Goal: Find specific page/section: Find specific page/section

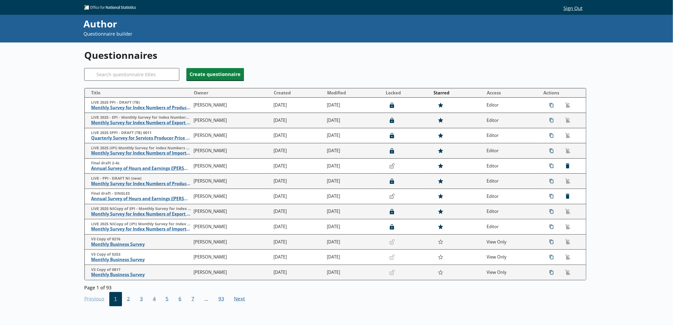
click at [480, 294] on div "Previous Go to previous page 1 2 3 4 5 6 7 ... 93 Next Go to next page" at bounding box center [335, 299] width 502 height 16
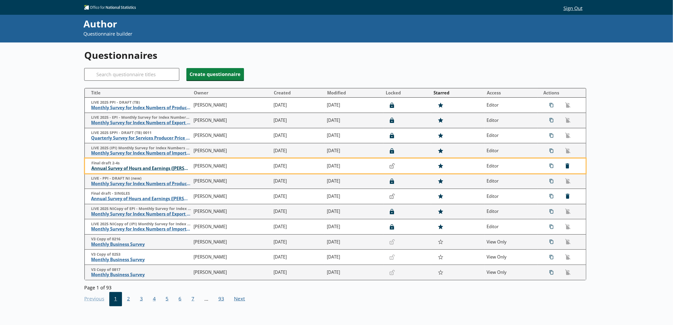
click at [120, 168] on span "Annual Survey of Hours and Earnings ([PERSON_NAME])" at bounding box center [141, 169] width 100 height 6
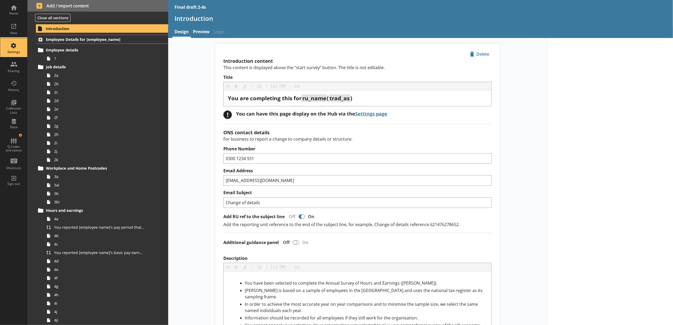
click at [15, 44] on div "Settings" at bounding box center [13, 47] width 18 height 18
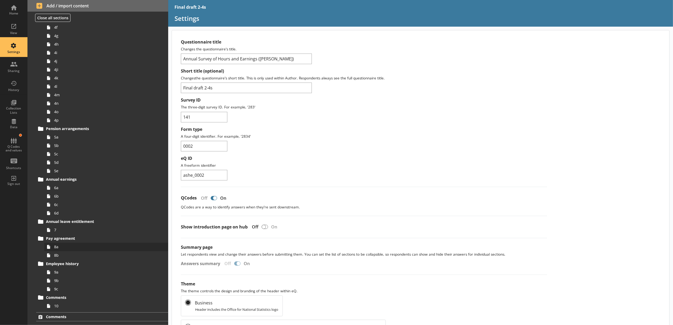
scroll to position [279, 0]
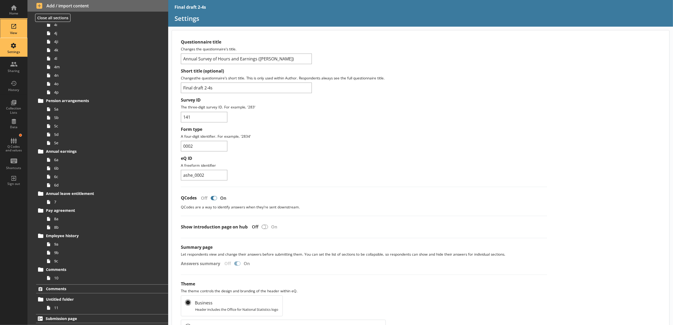
click at [19, 34] on div "View" at bounding box center [13, 33] width 18 height 4
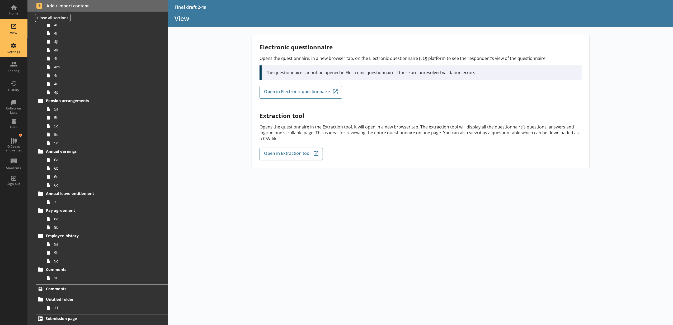
click at [17, 52] on div "Settings" at bounding box center [13, 52] width 18 height 4
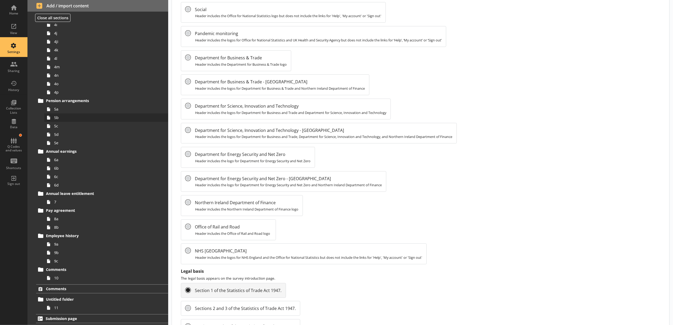
scroll to position [352, 0]
